Goal: Task Accomplishment & Management: Manage account settings

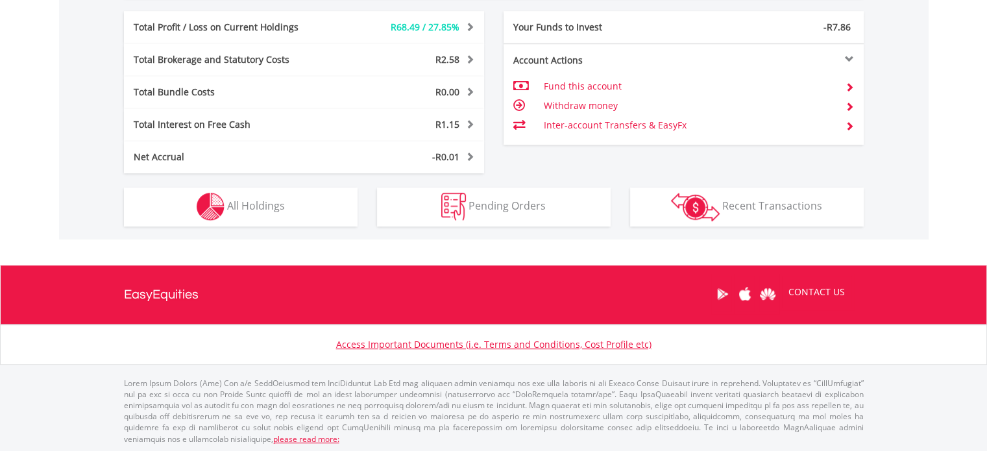
scroll to position [636, 0]
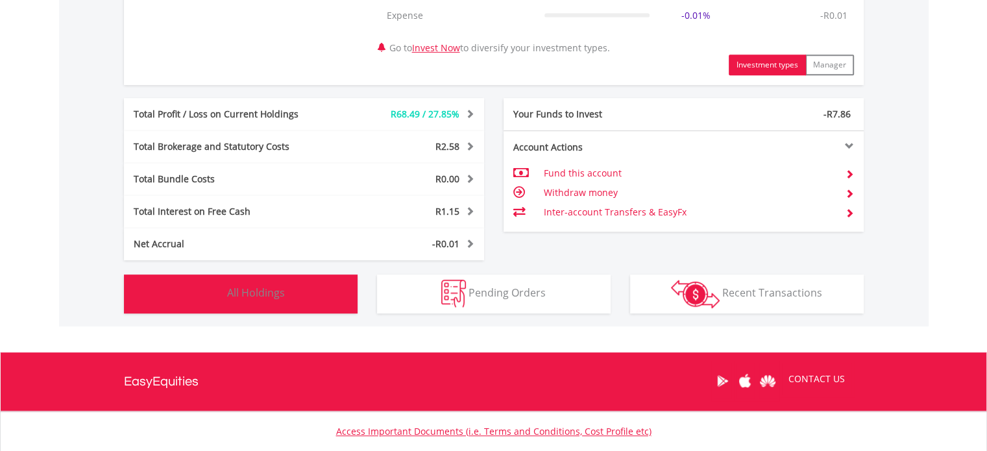
click at [287, 305] on button "Holdings All Holdings" at bounding box center [241, 294] width 234 height 39
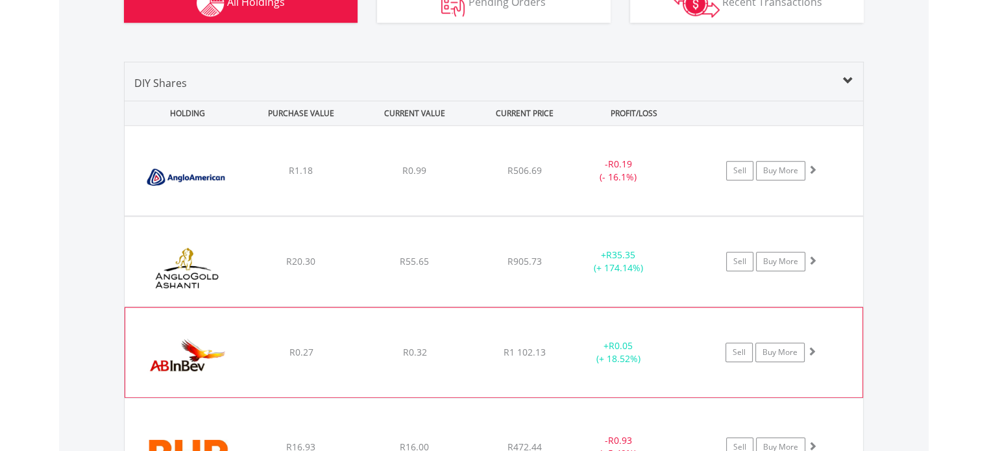
scroll to position [987, 0]
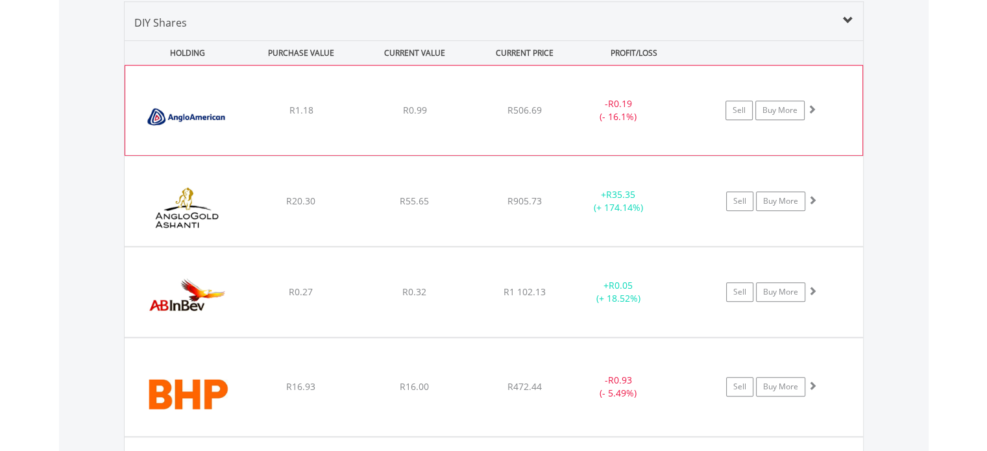
click at [646, 121] on div "- R0.19 (- 16.1%)" at bounding box center [617, 110] width 97 height 26
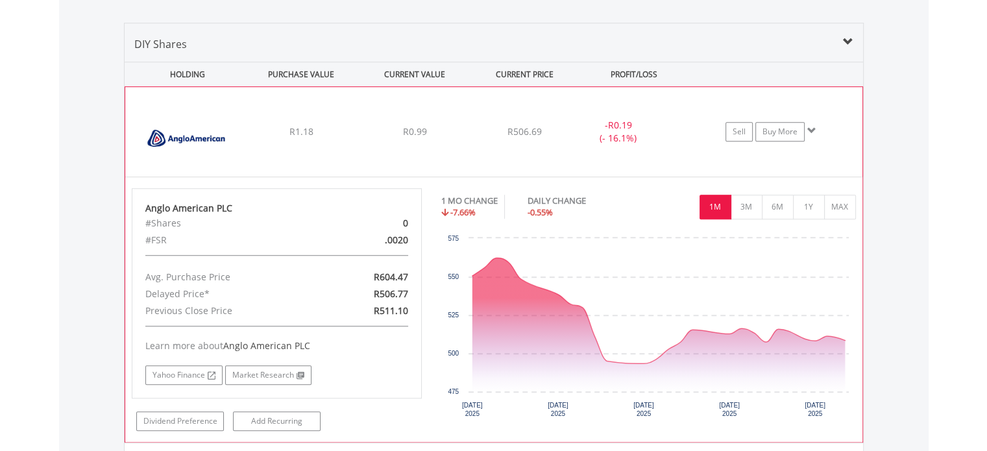
scroll to position [1074, 0]
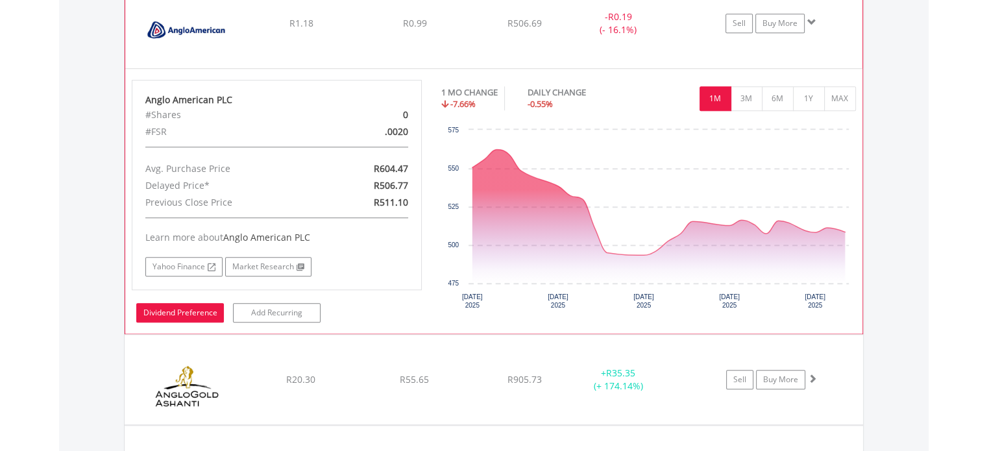
click at [204, 315] on link "Dividend Preference" at bounding box center [180, 312] width 88 height 19
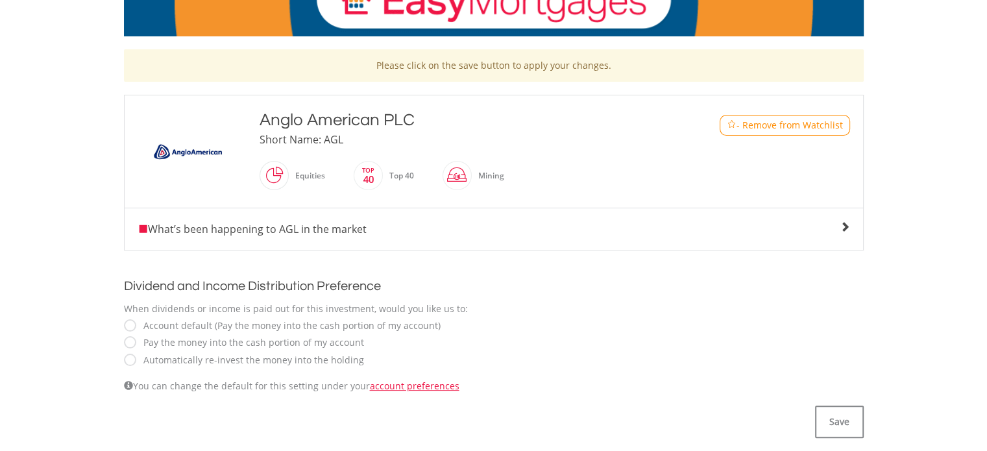
scroll to position [260, 0]
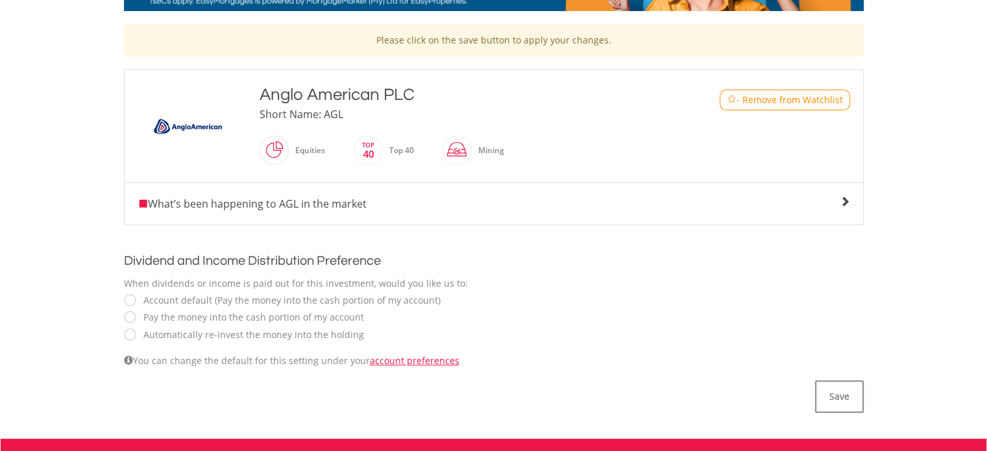
click at [186, 330] on label "Automatically re-invest the money into the holding" at bounding box center [250, 334] width 227 height 13
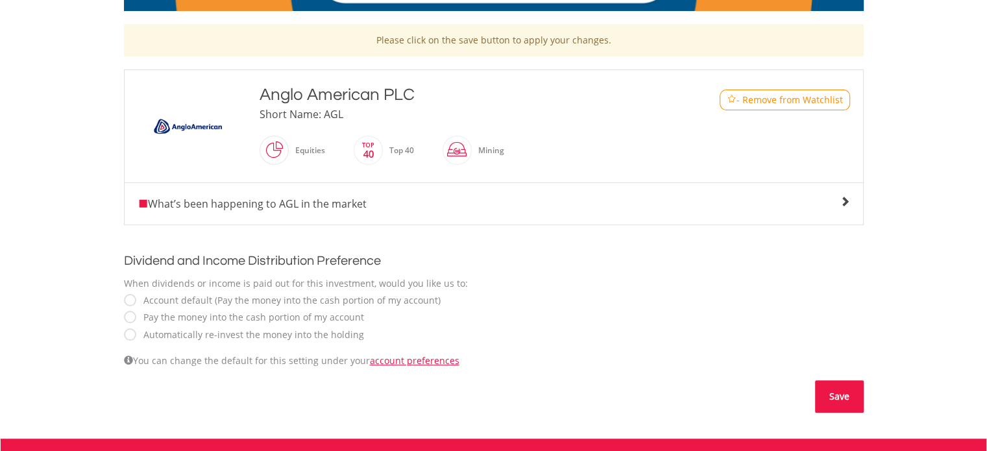
click at [828, 385] on button "Save" at bounding box center [839, 396] width 49 height 32
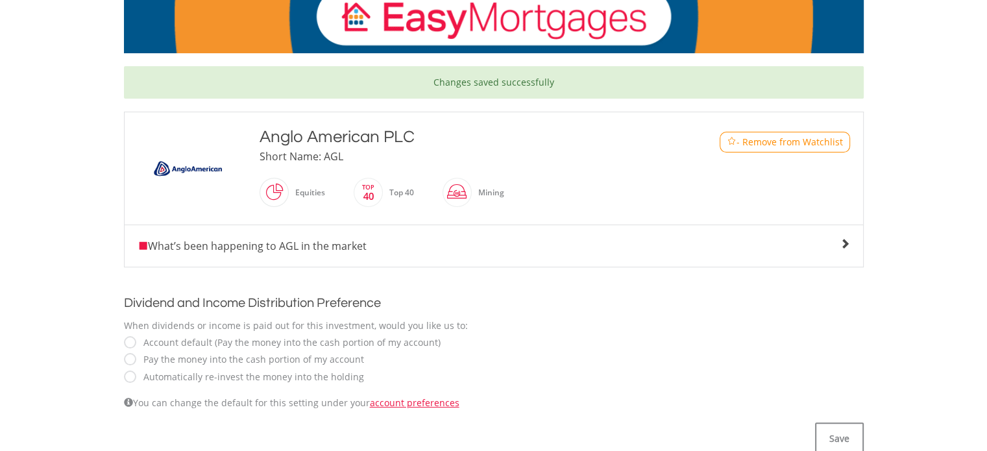
scroll to position [260, 0]
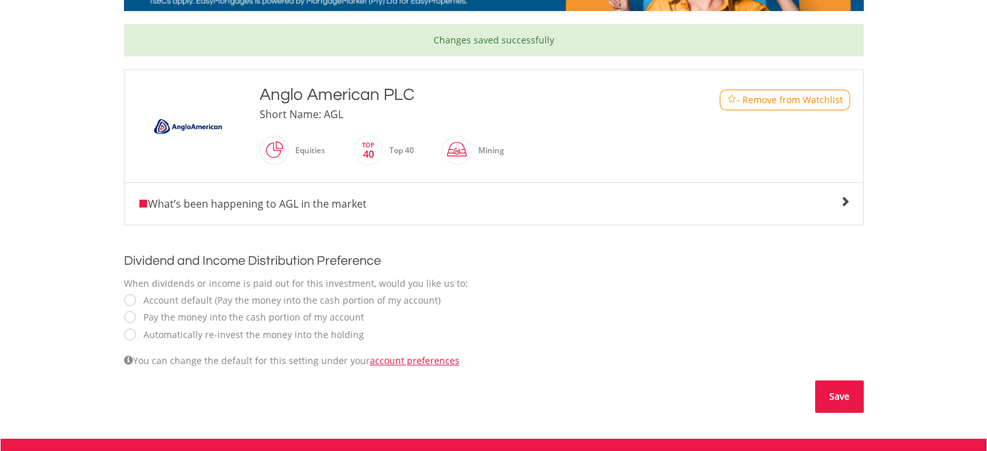
click at [836, 389] on button "Save" at bounding box center [839, 396] width 49 height 32
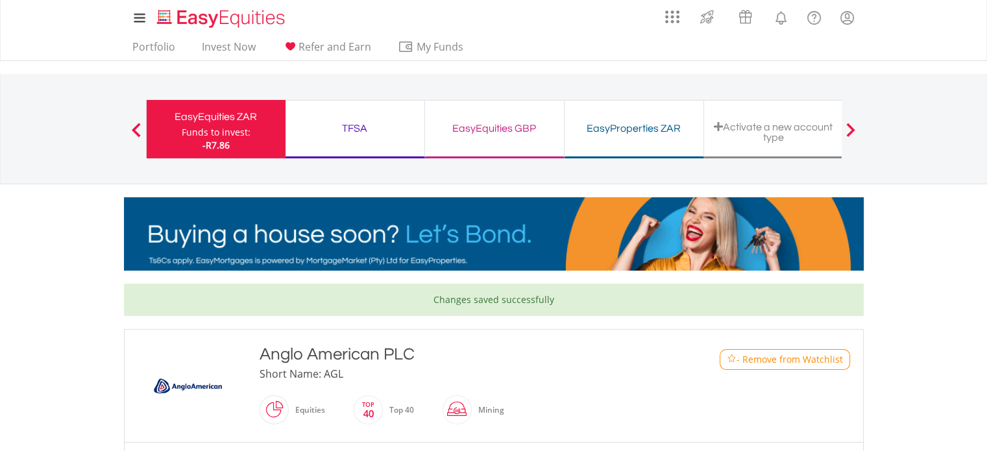
click at [208, 132] on div "Funds to invest:" at bounding box center [216, 132] width 69 height 13
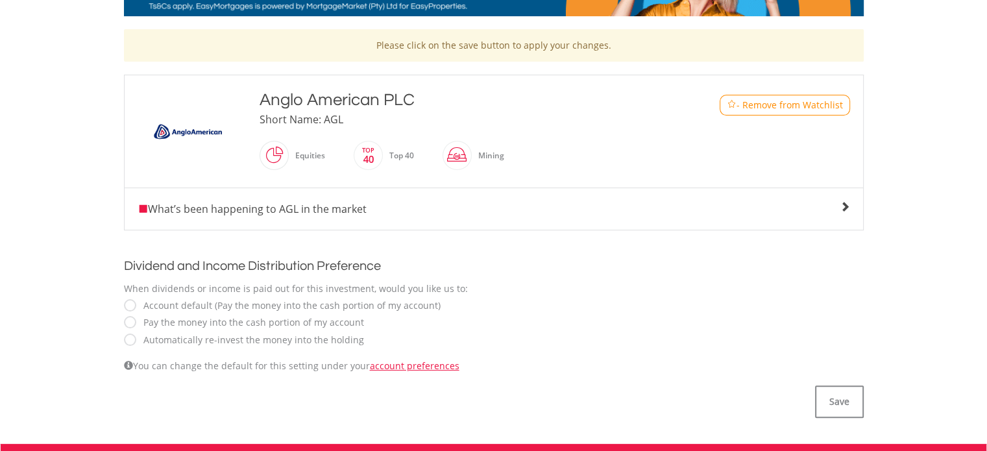
scroll to position [260, 0]
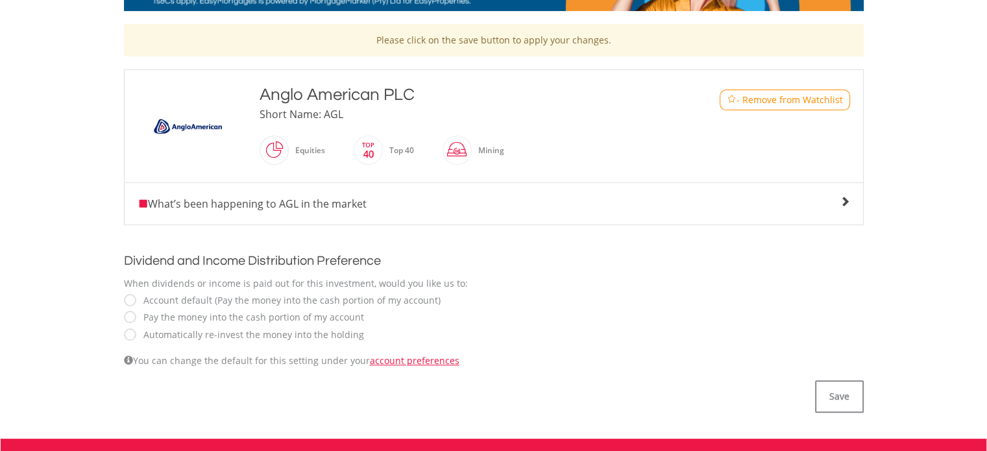
click at [834, 208] on div "What’s been happening to AGL in the market" at bounding box center [494, 204] width 713 height 16
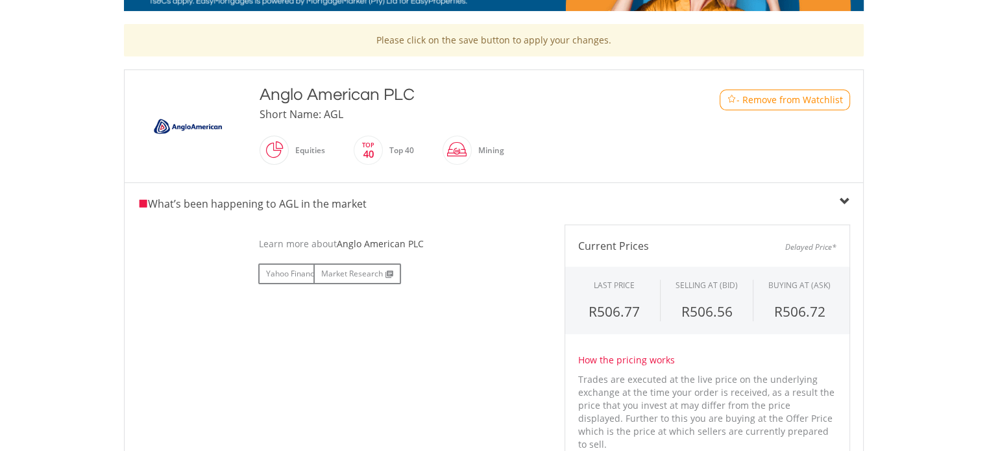
scroll to position [0, 0]
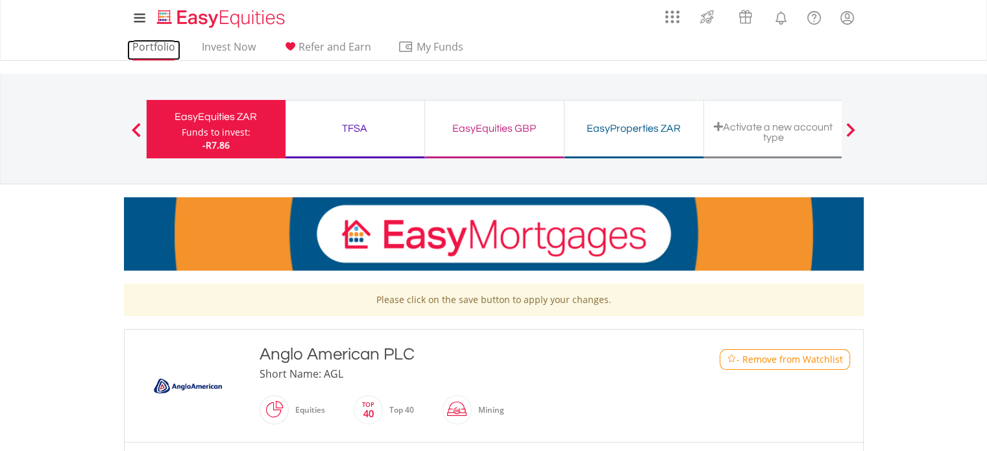
click at [164, 59] on li "Portfolio" at bounding box center [153, 50] width 53 height 20
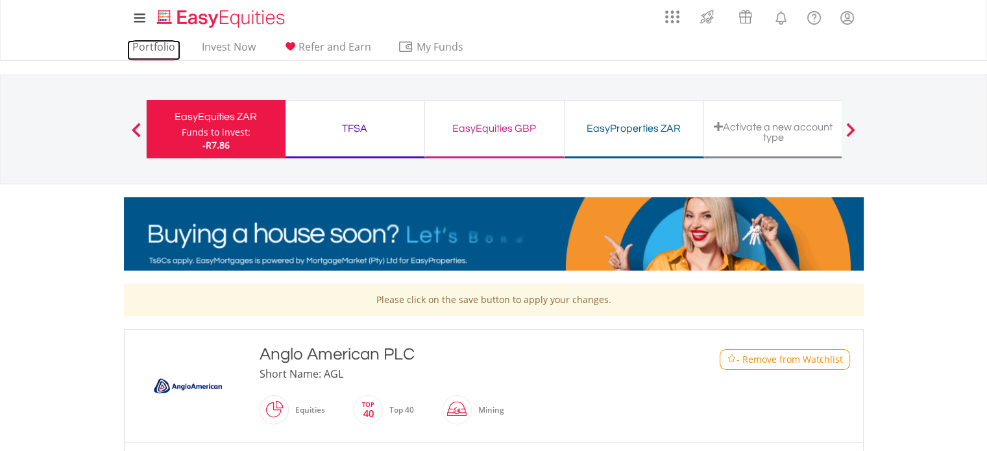
click at [156, 51] on link "Portfolio" at bounding box center [153, 50] width 53 height 20
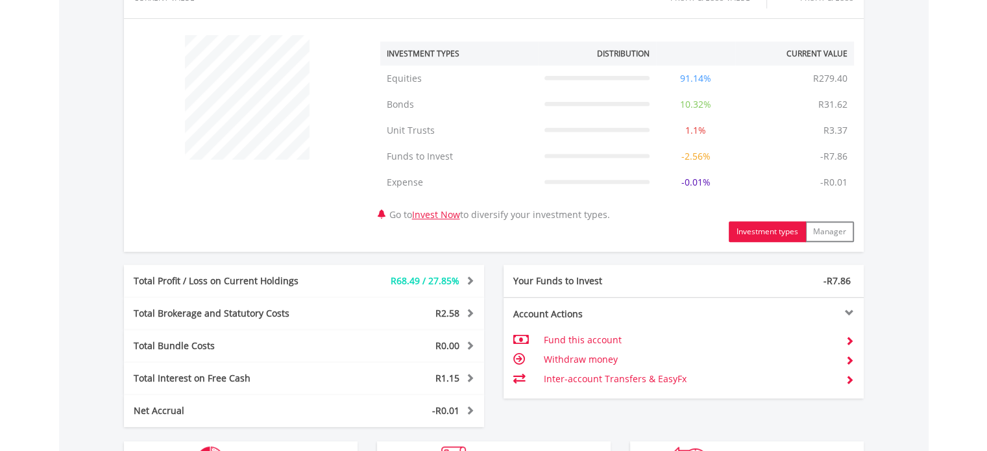
scroll to position [723, 0]
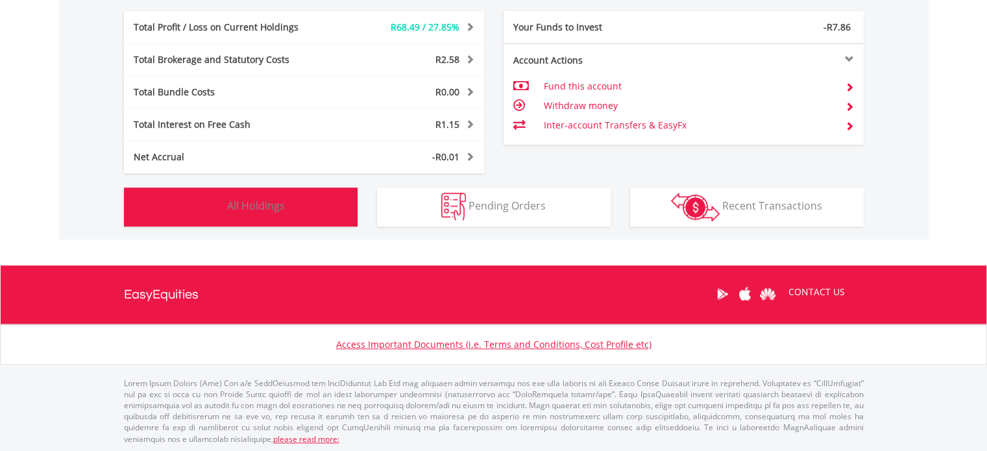
click at [253, 207] on span "All Holdings" at bounding box center [256, 206] width 58 height 14
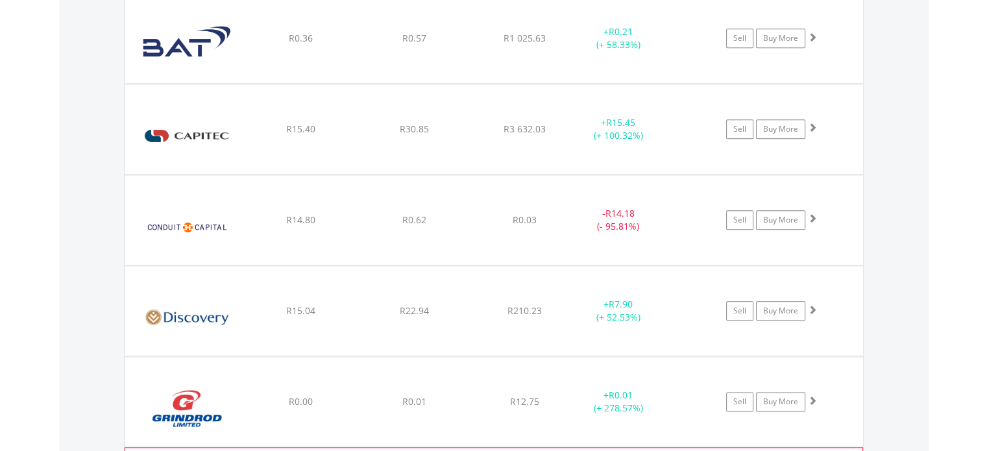
scroll to position [1680, 0]
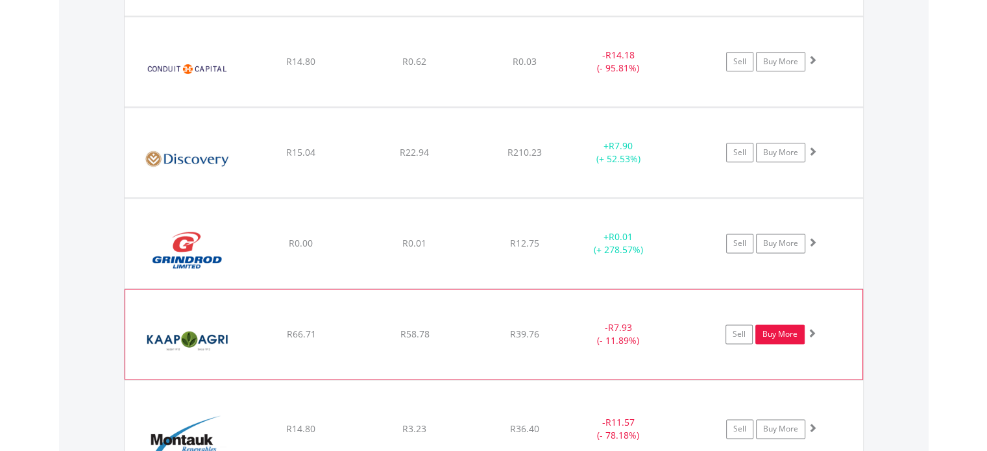
click at [776, 328] on link "Buy More" at bounding box center [779, 333] width 49 height 19
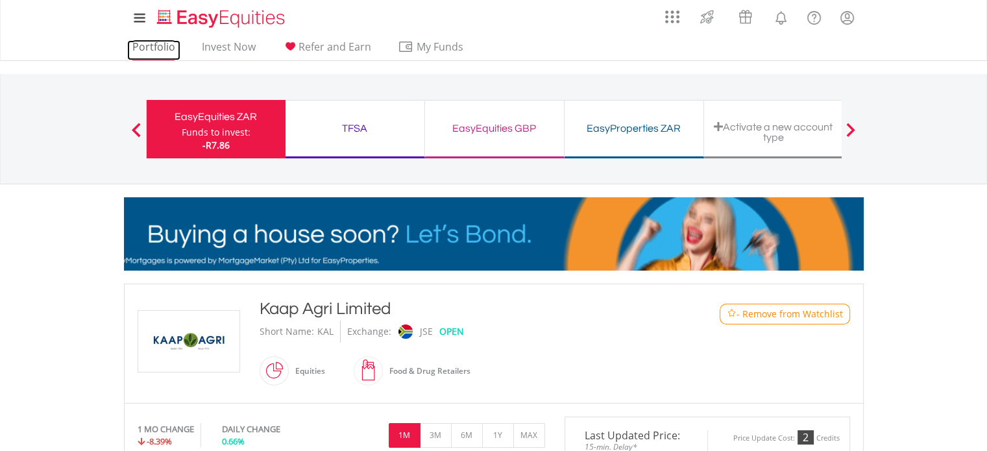
click at [160, 54] on link "Portfolio" at bounding box center [153, 50] width 53 height 20
